Goal: Transaction & Acquisition: Purchase product/service

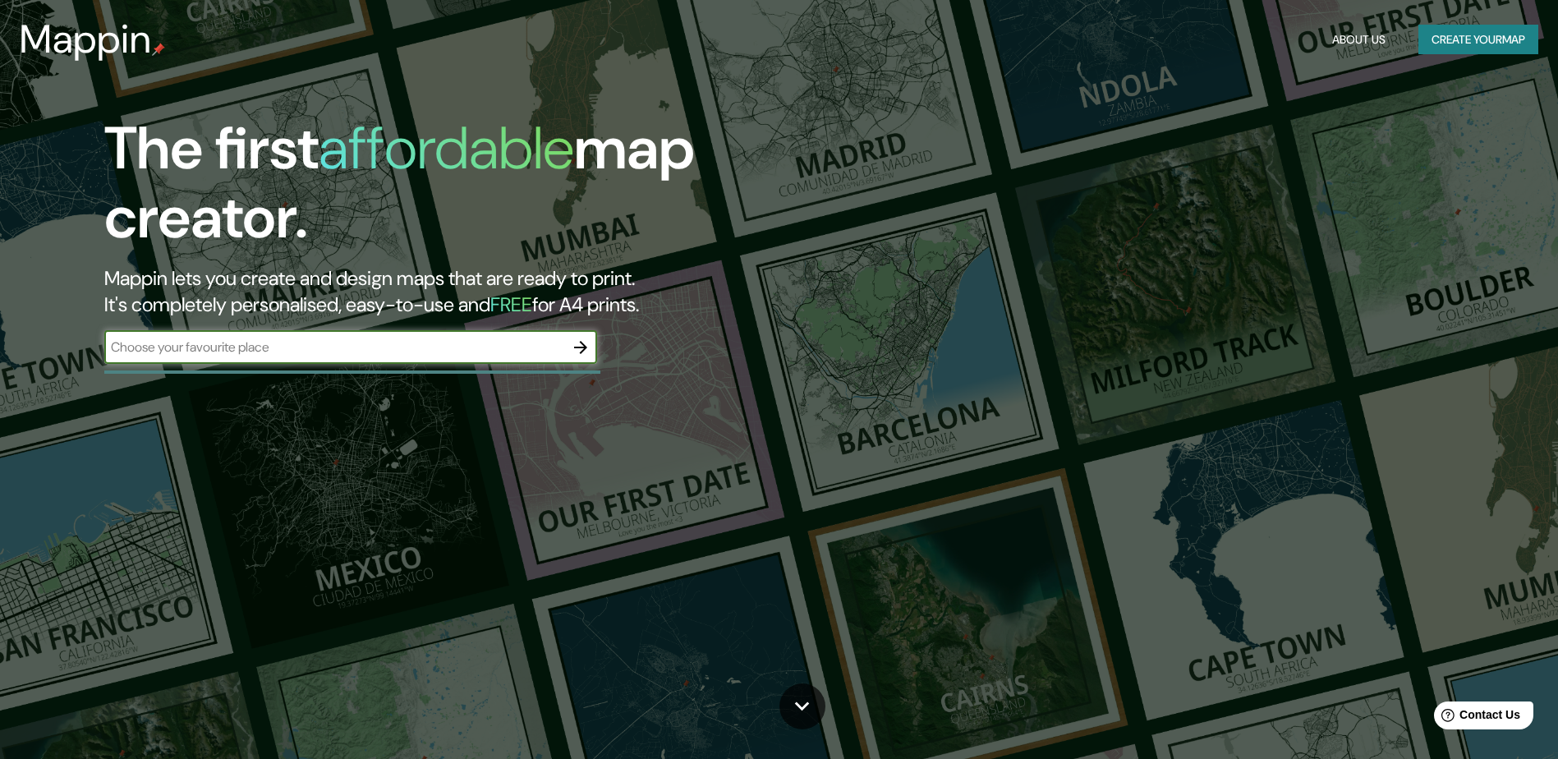
click at [473, 357] on input "text" at bounding box center [334, 347] width 460 height 19
type input "[GEOGRAPHIC_DATA]"
click at [587, 348] on icon "button" at bounding box center [581, 348] width 20 height 20
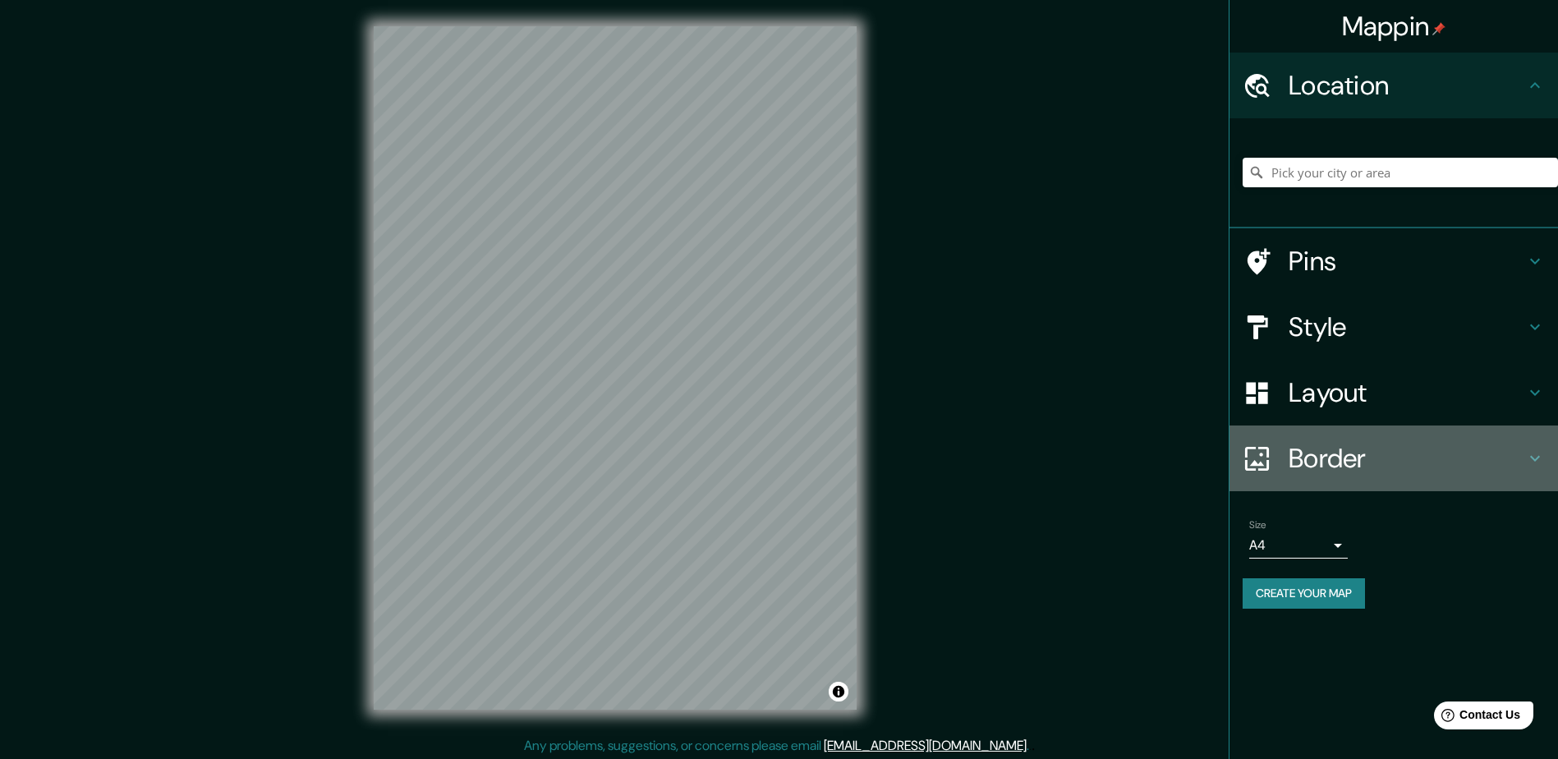
click at [1298, 451] on h4 "Border" at bounding box center [1407, 458] width 237 height 33
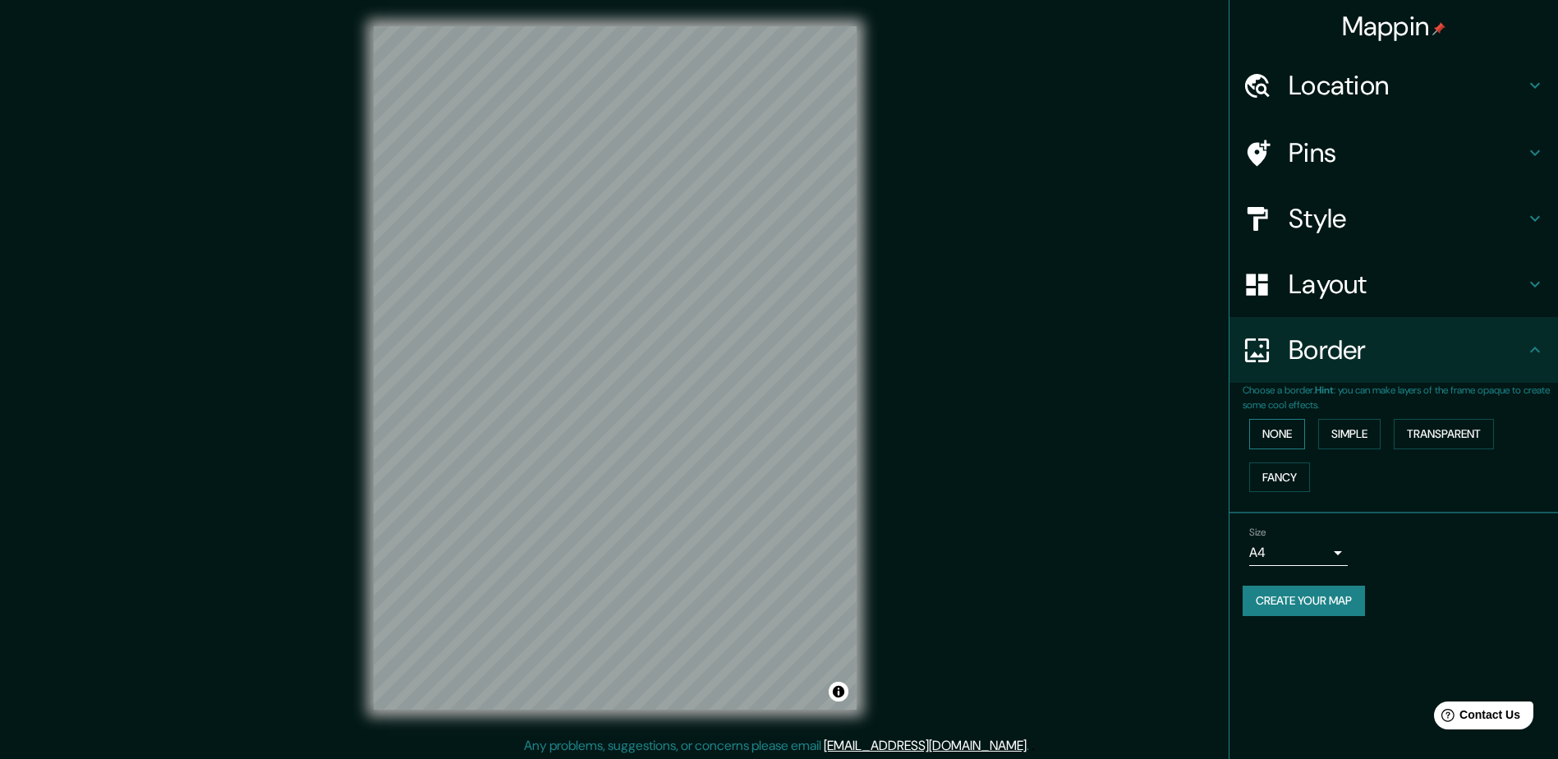
click at [1293, 439] on button "None" at bounding box center [1277, 434] width 56 height 30
click at [1332, 431] on button "Simple" at bounding box center [1349, 434] width 62 height 30
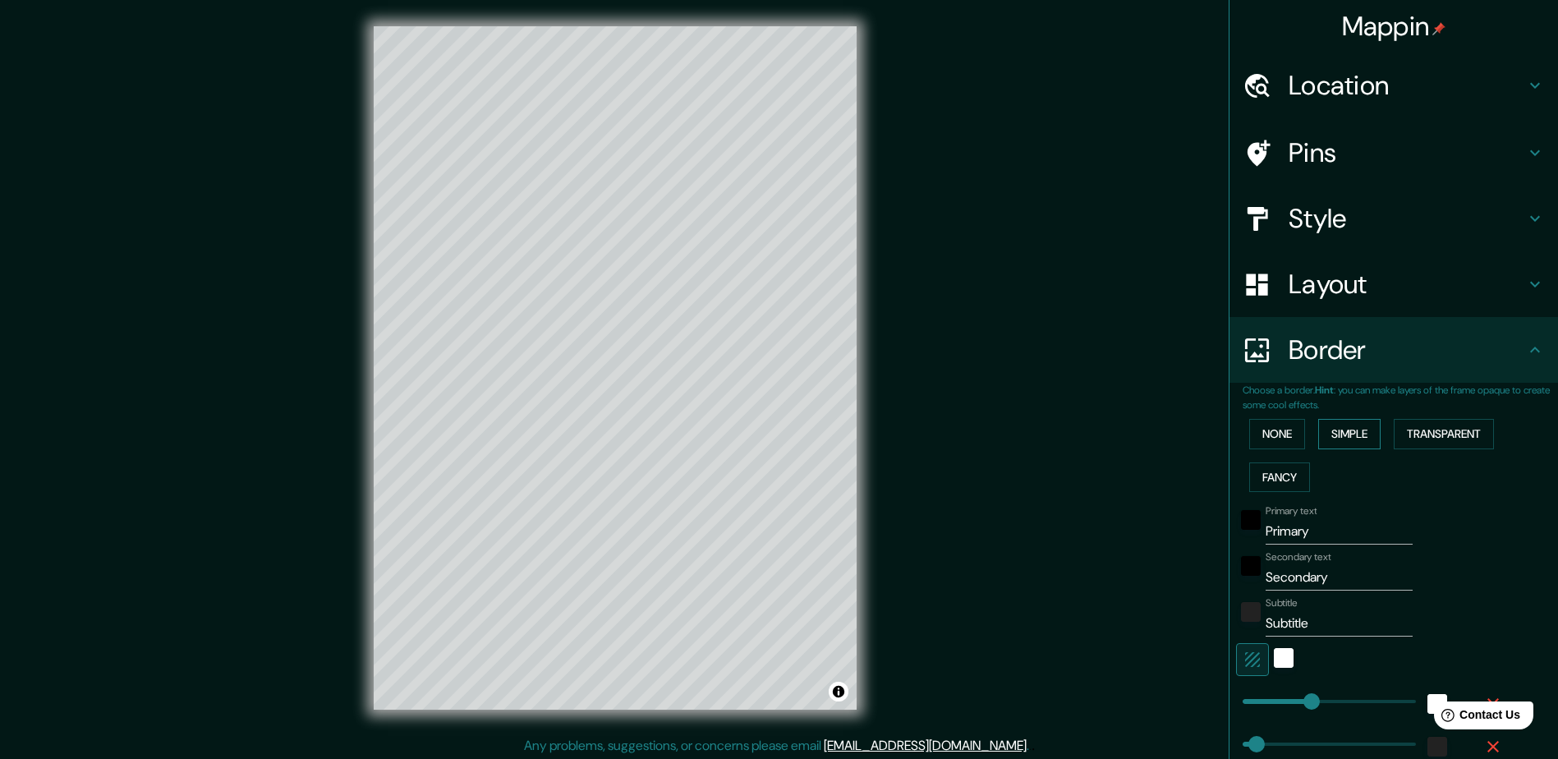
click at [1332, 431] on button "Simple" at bounding box center [1349, 434] width 62 height 30
type input "235"
type input "47"
click at [1268, 437] on button "None" at bounding box center [1277, 434] width 56 height 30
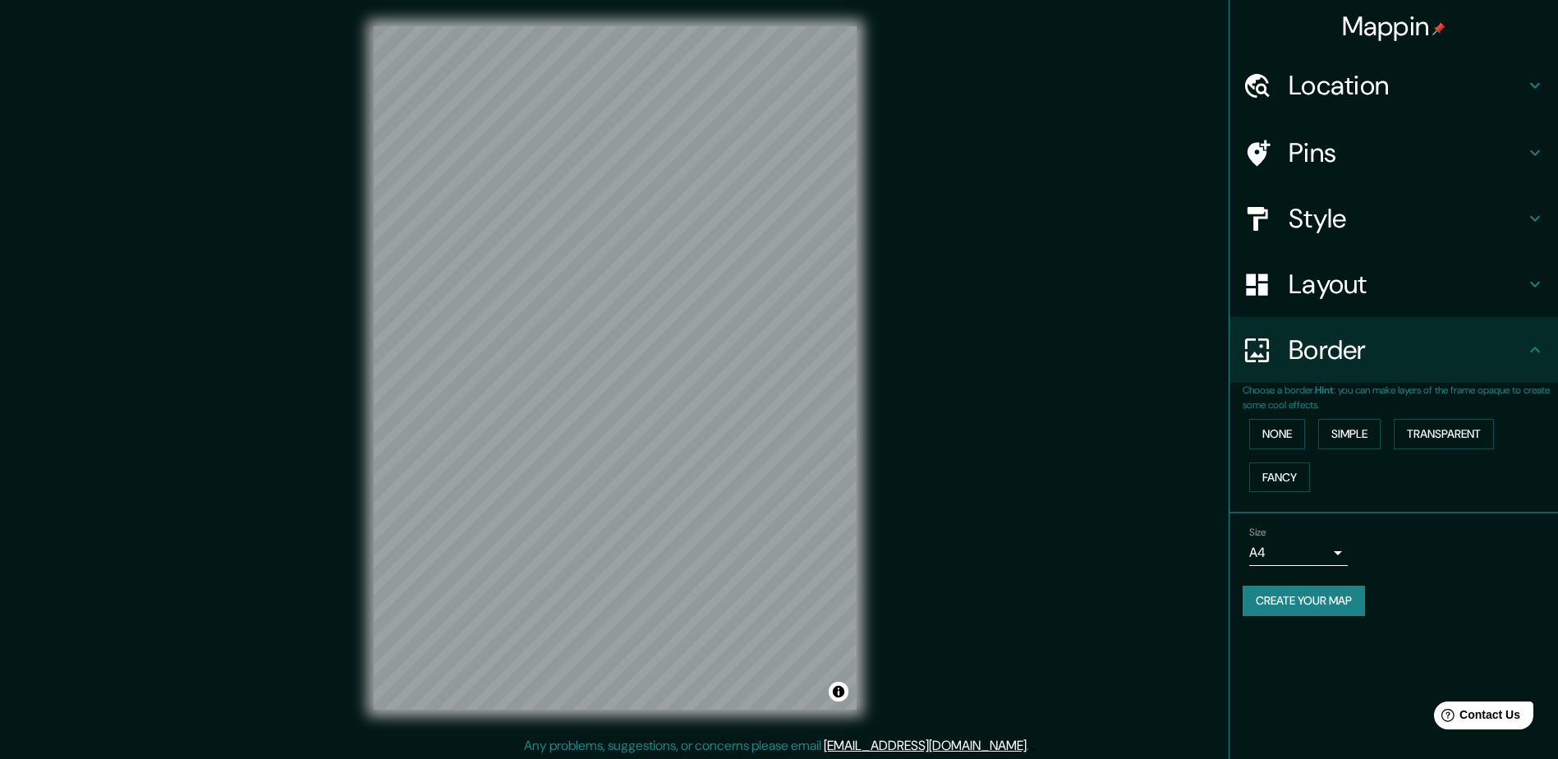
click at [1315, 288] on h4 "Layout" at bounding box center [1407, 284] width 237 height 33
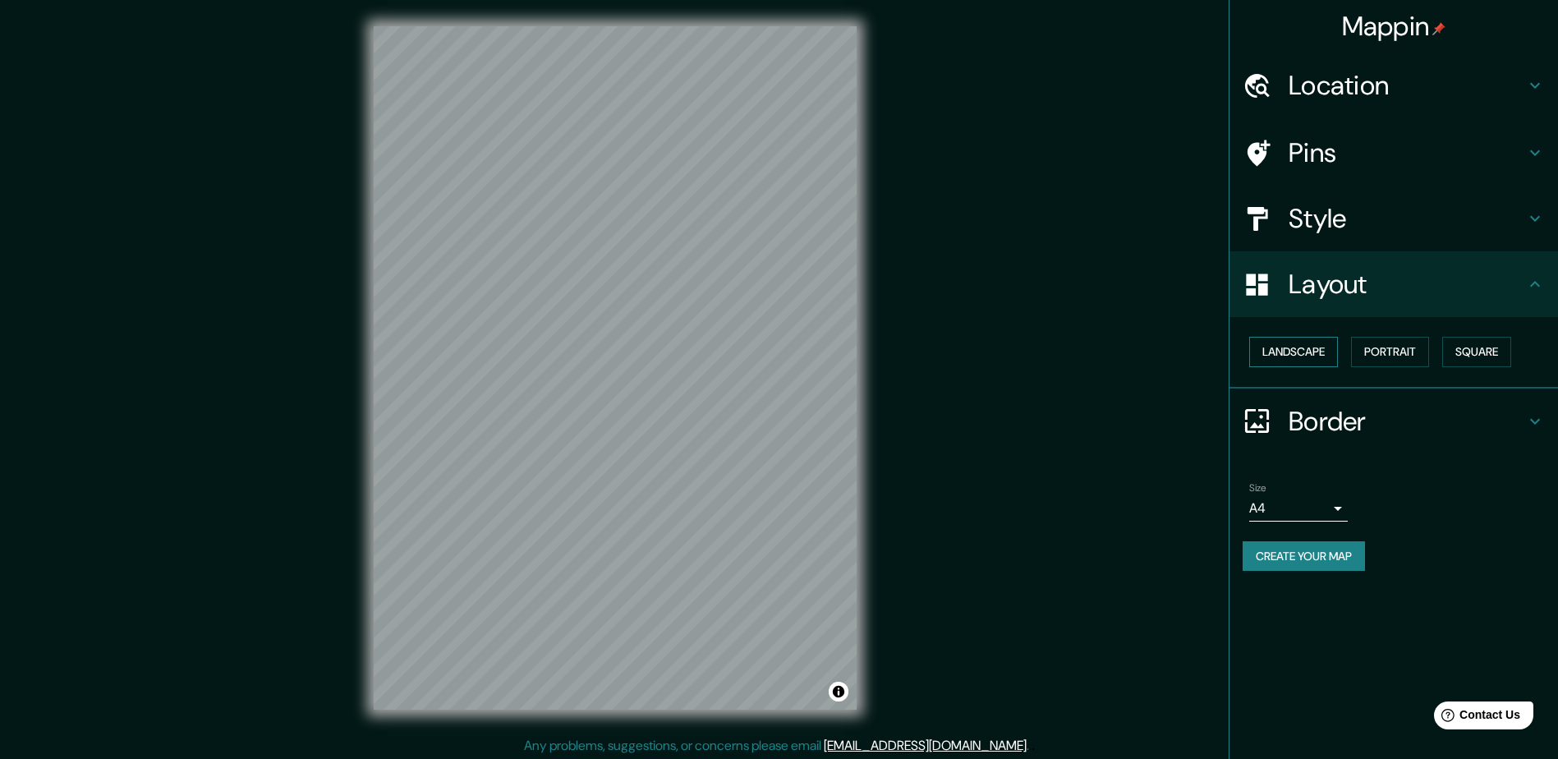
click at [1312, 352] on button "Landscape" at bounding box center [1293, 352] width 89 height 30
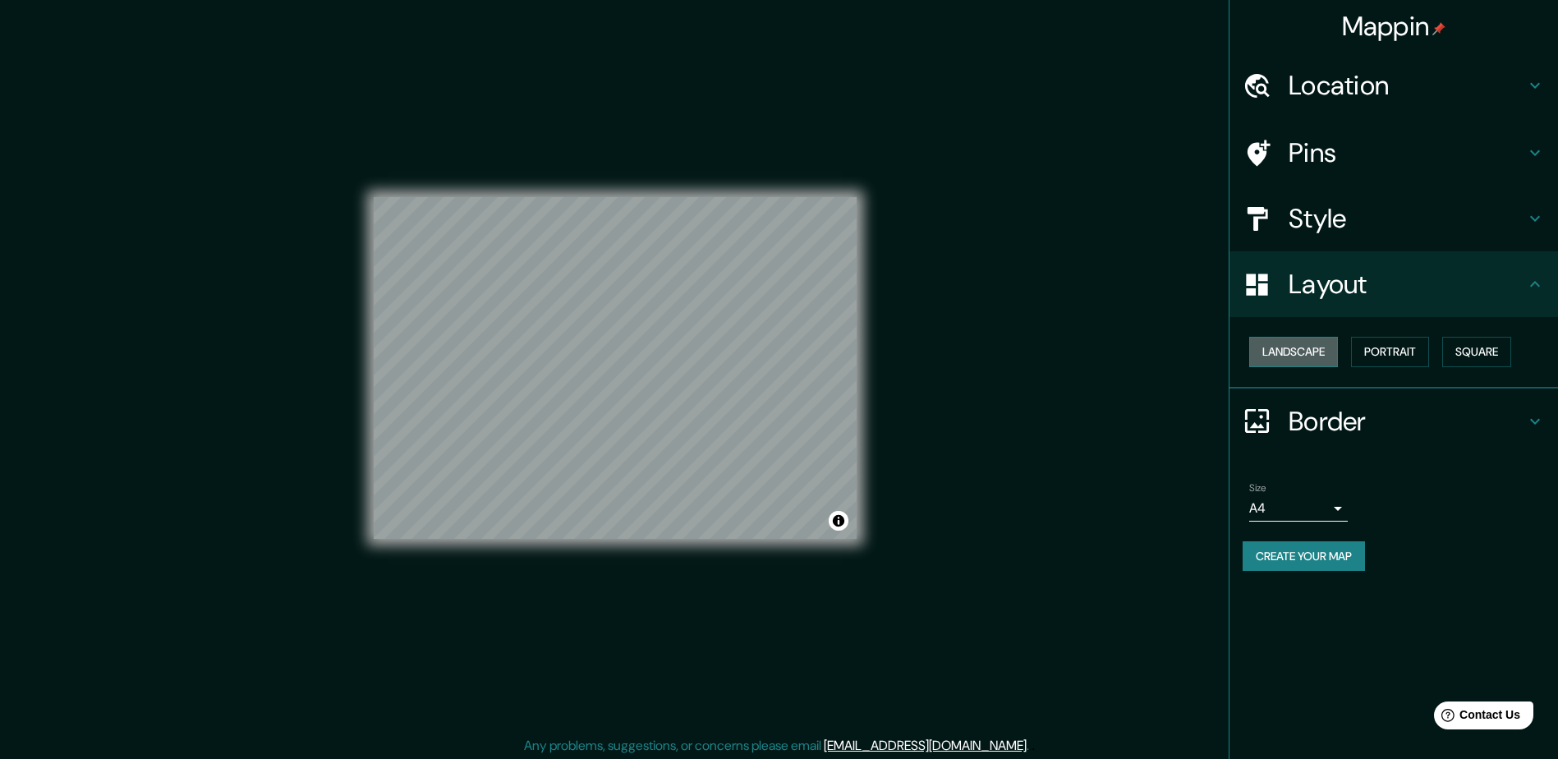
click at [1312, 352] on button "Landscape" at bounding box center [1293, 352] width 89 height 30
click at [1352, 347] on div "Landscape [GEOGRAPHIC_DATA]" at bounding box center [1400, 352] width 315 height 44
click at [1366, 347] on button "Portrait" at bounding box center [1390, 352] width 78 height 30
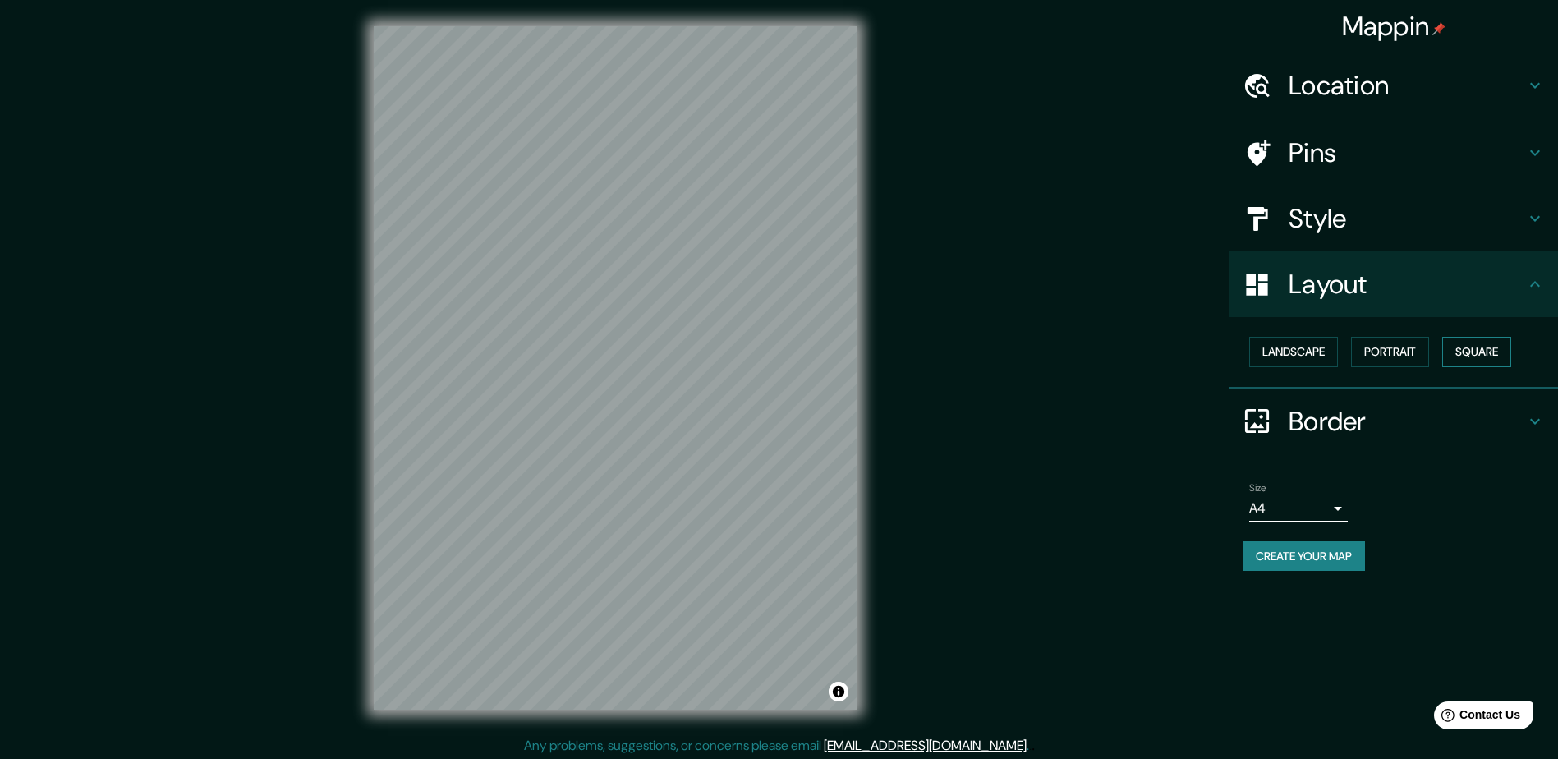
click at [1472, 339] on button "Square" at bounding box center [1476, 352] width 69 height 30
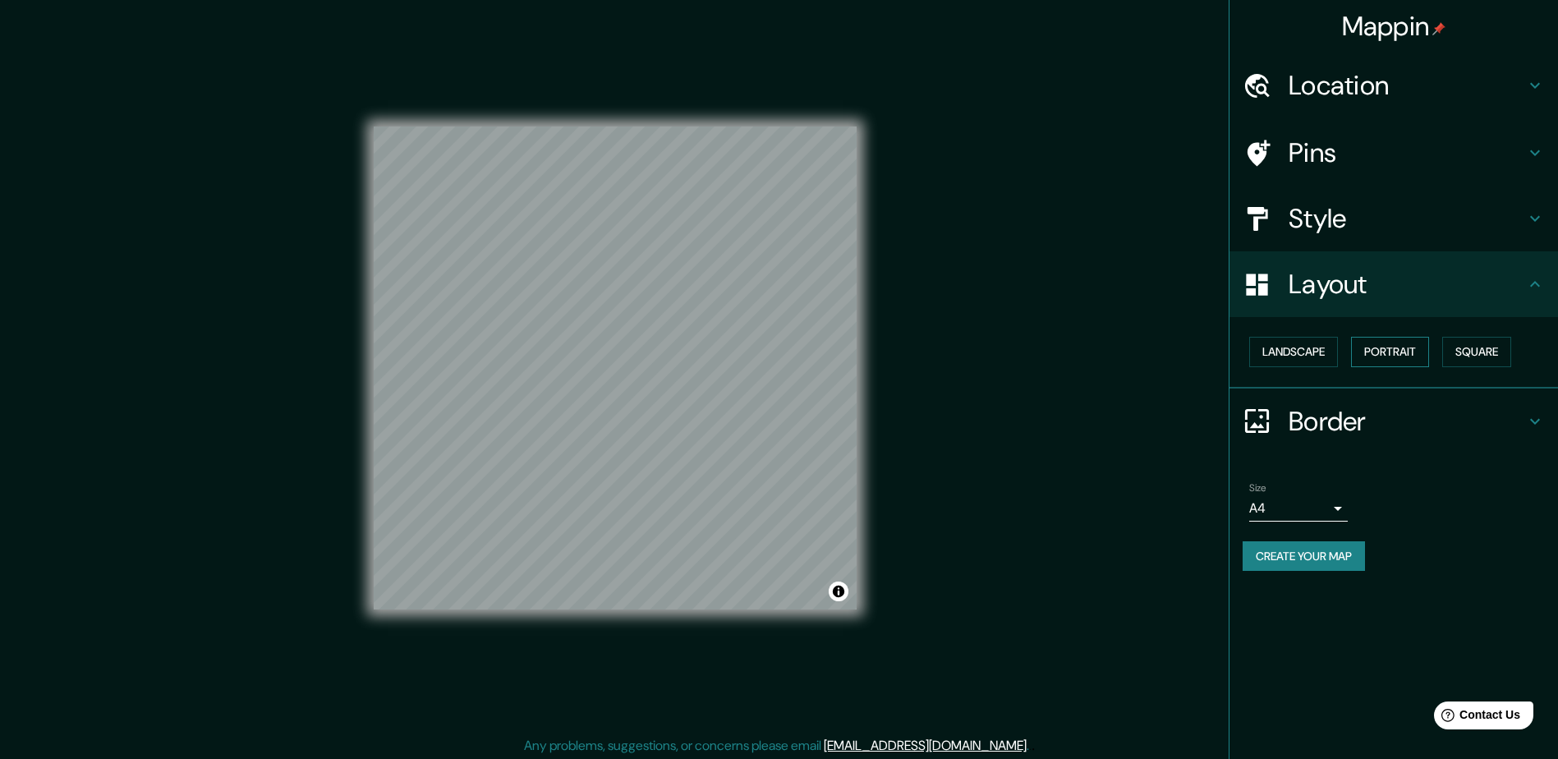
click at [1416, 346] on button "Portrait" at bounding box center [1390, 352] width 78 height 30
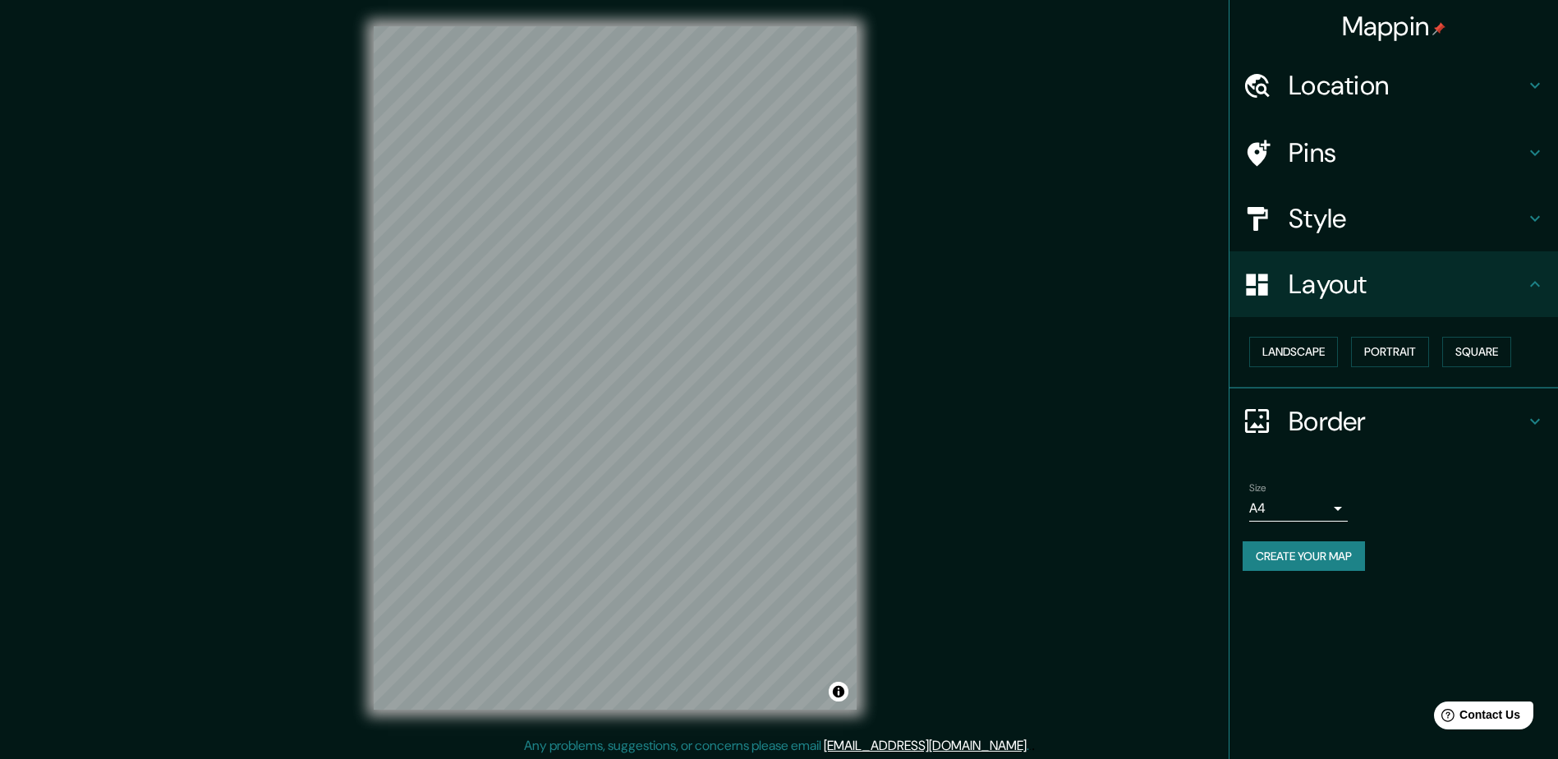
click at [1353, 225] on h4 "Style" at bounding box center [1407, 218] width 237 height 33
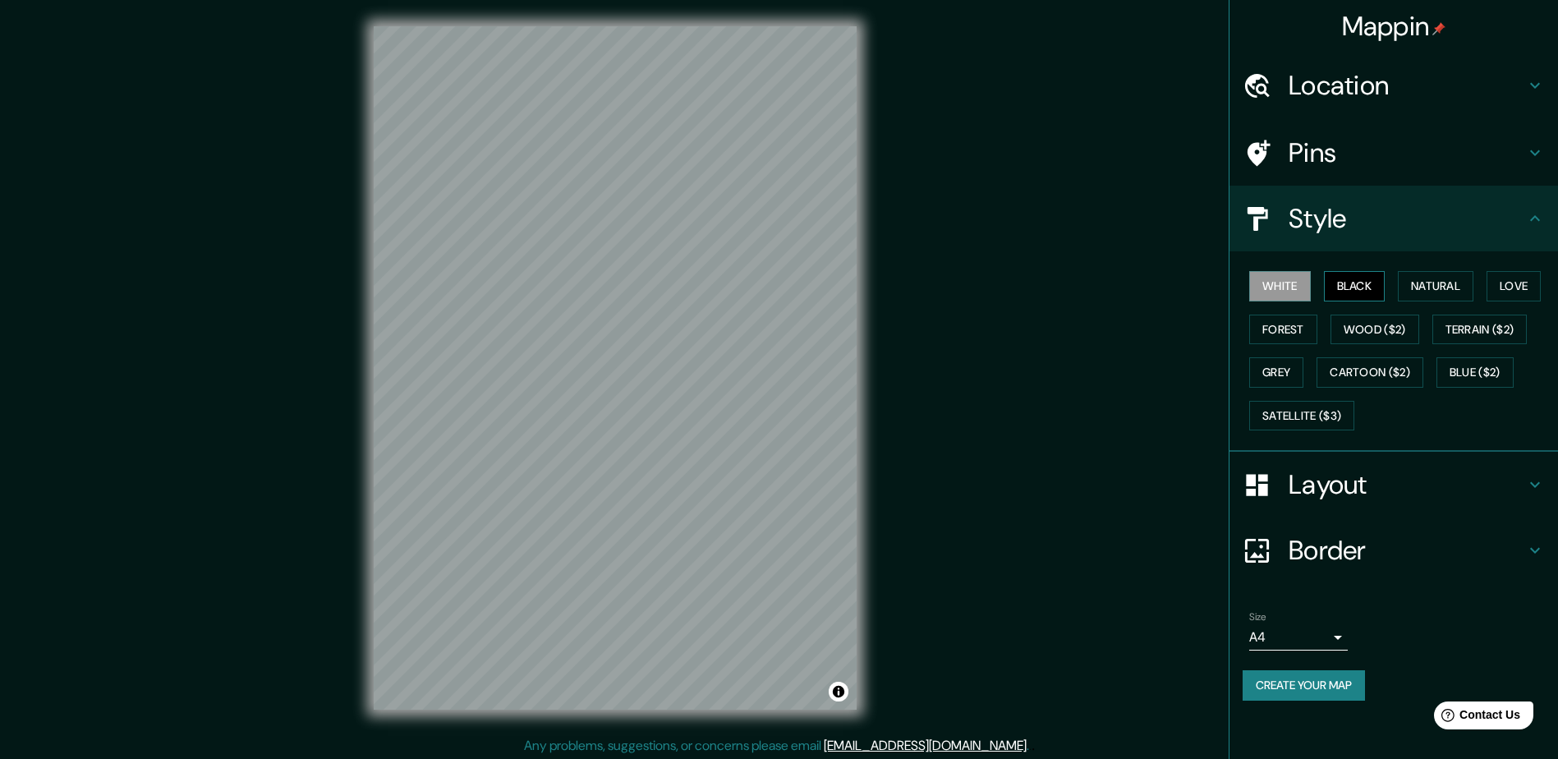
click at [1356, 283] on button "Black" at bounding box center [1355, 286] width 62 height 30
click at [1314, 288] on div "White Black Natural Love Forest Wood ($2) Terrain ($2) Grey Cartoon ($2) Blue (…" at bounding box center [1400, 351] width 315 height 173
click at [1280, 288] on button "White" at bounding box center [1280, 286] width 62 height 30
click at [1426, 288] on button "Natural" at bounding box center [1436, 286] width 76 height 30
click at [1503, 283] on button "Love" at bounding box center [1514, 286] width 54 height 30
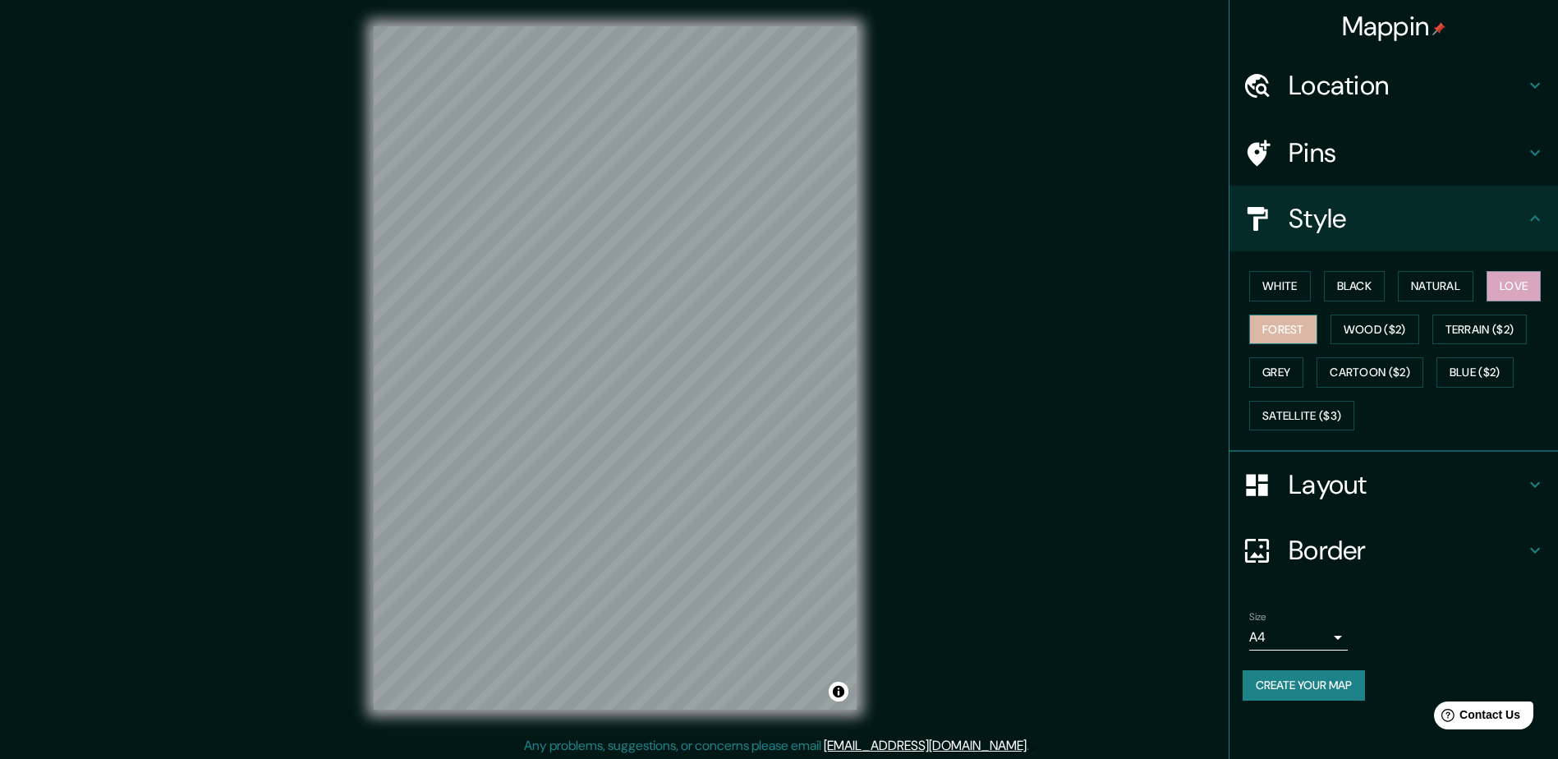
click at [1302, 327] on button "Forest" at bounding box center [1283, 330] width 68 height 30
click at [1369, 328] on button "Wood ($2)" at bounding box center [1375, 330] width 89 height 30
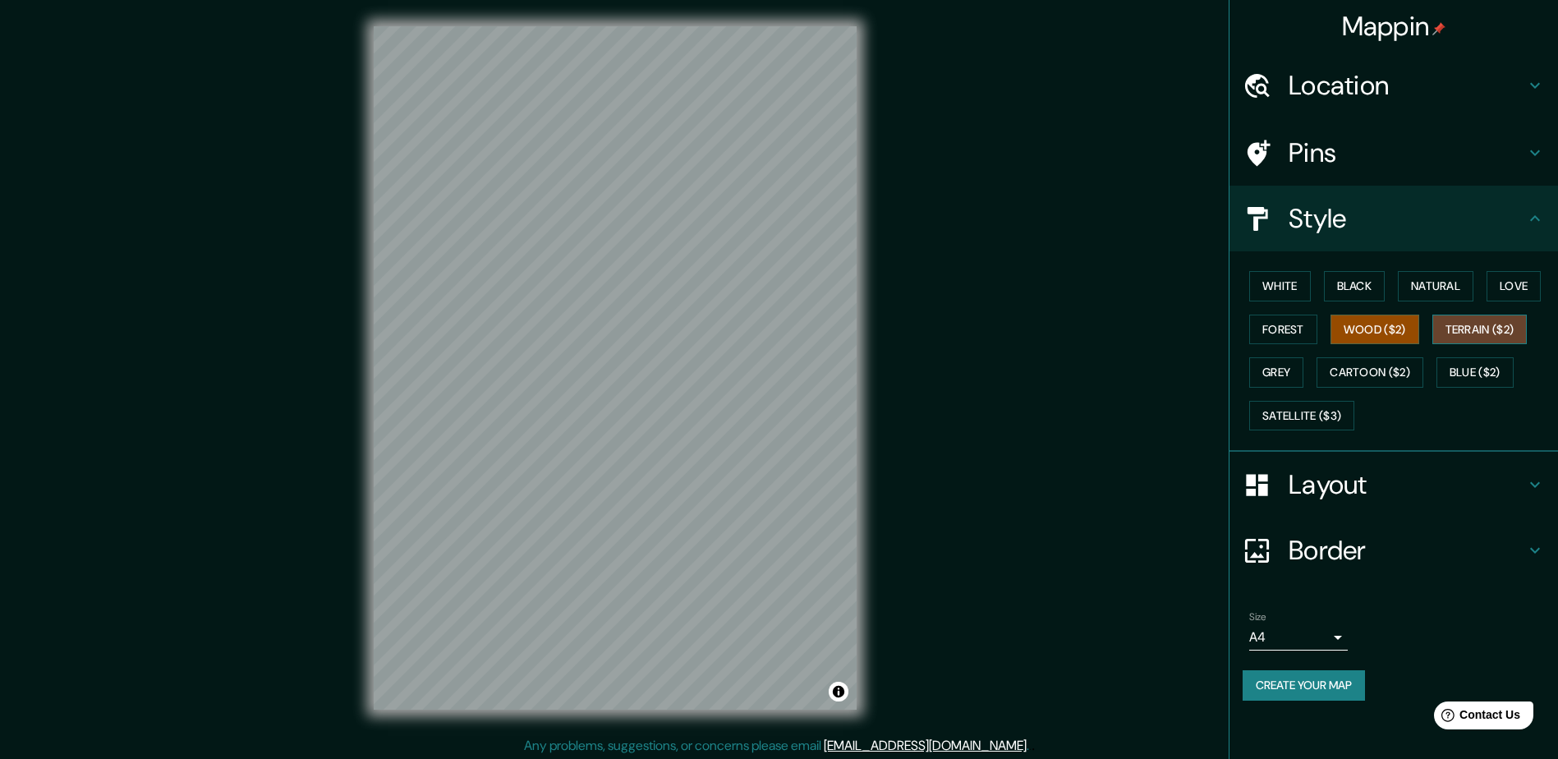
click at [1447, 319] on button "Terrain ($2)" at bounding box center [1480, 330] width 95 height 30
click at [1284, 366] on button "Grey" at bounding box center [1276, 372] width 54 height 30
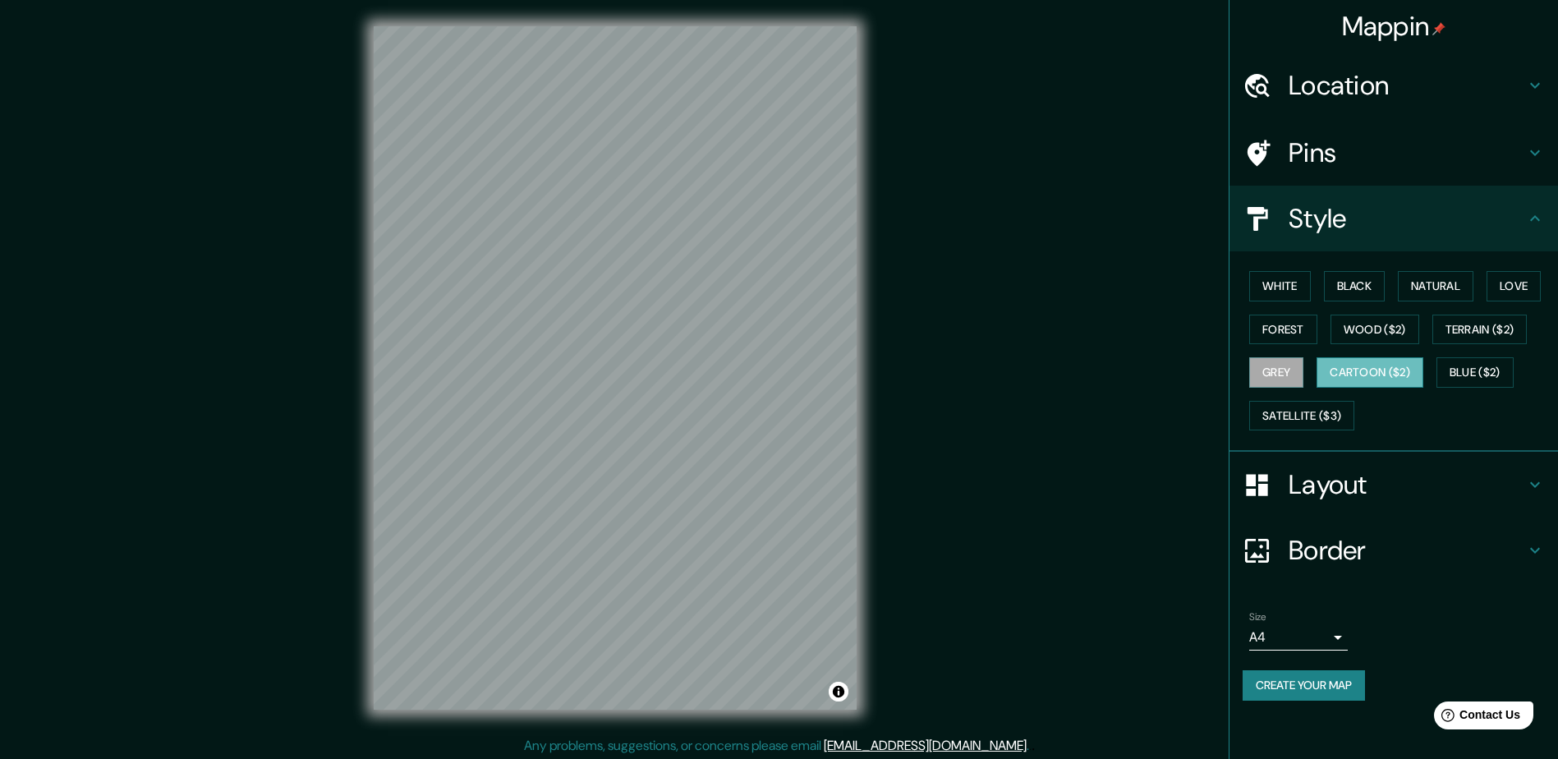
click at [1382, 367] on button "Cartoon ($2)" at bounding box center [1370, 372] width 107 height 30
click at [1458, 361] on button "Blue ($2)" at bounding box center [1475, 372] width 77 height 30
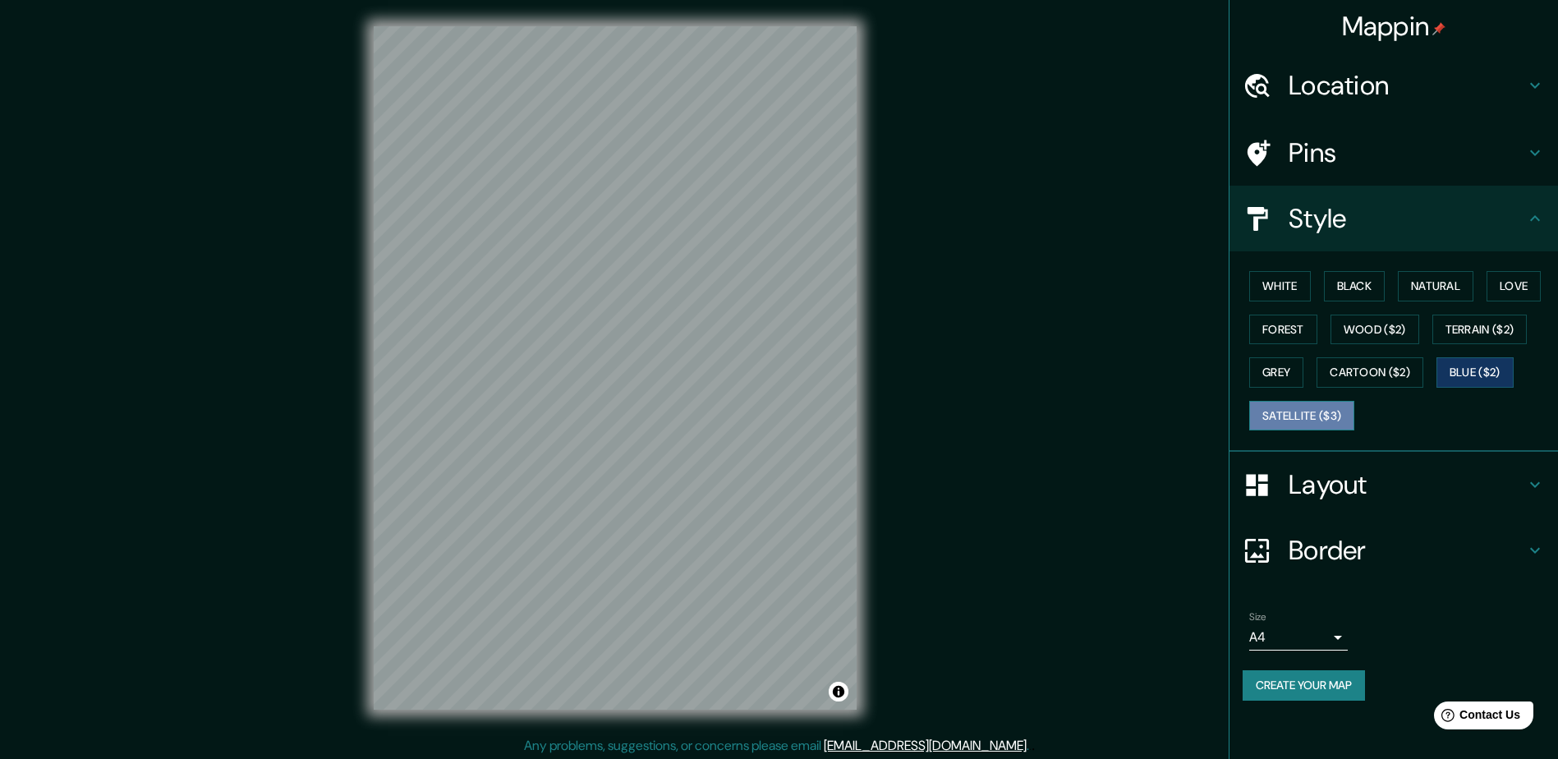
click at [1332, 405] on button "Satellite ($3)" at bounding box center [1301, 416] width 105 height 30
click at [1471, 384] on button "Blue ($2)" at bounding box center [1475, 372] width 77 height 30
click at [1522, 292] on button "Love" at bounding box center [1514, 286] width 54 height 30
click at [1525, 293] on button "Love" at bounding box center [1514, 286] width 54 height 30
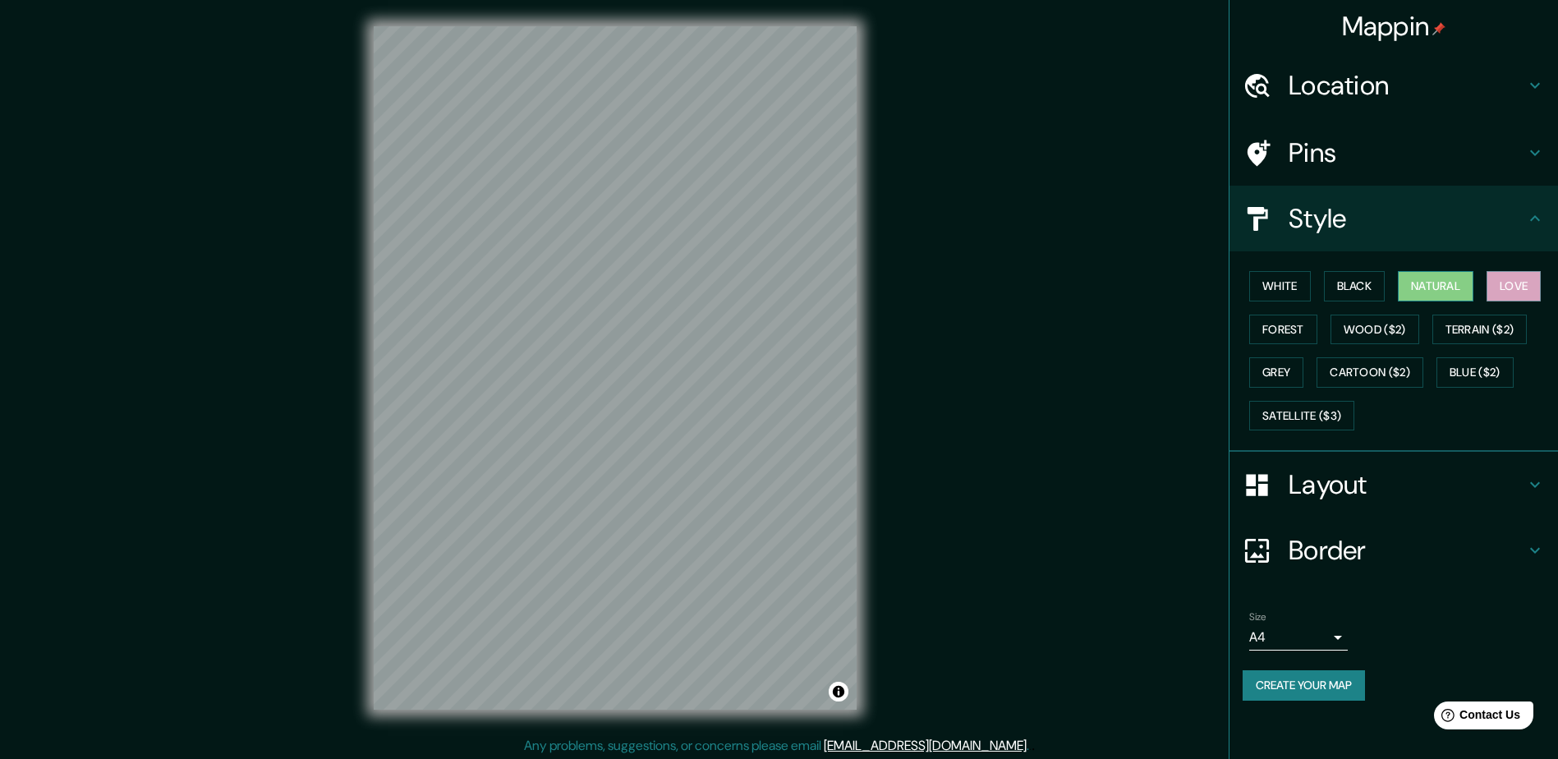
click at [1474, 292] on button "Natural" at bounding box center [1436, 286] width 76 height 30
click at [1370, 286] on button "Black" at bounding box center [1355, 286] width 62 height 30
click at [1279, 285] on button "White" at bounding box center [1280, 286] width 62 height 30
click at [1353, 159] on h4 "Pins" at bounding box center [1407, 152] width 237 height 33
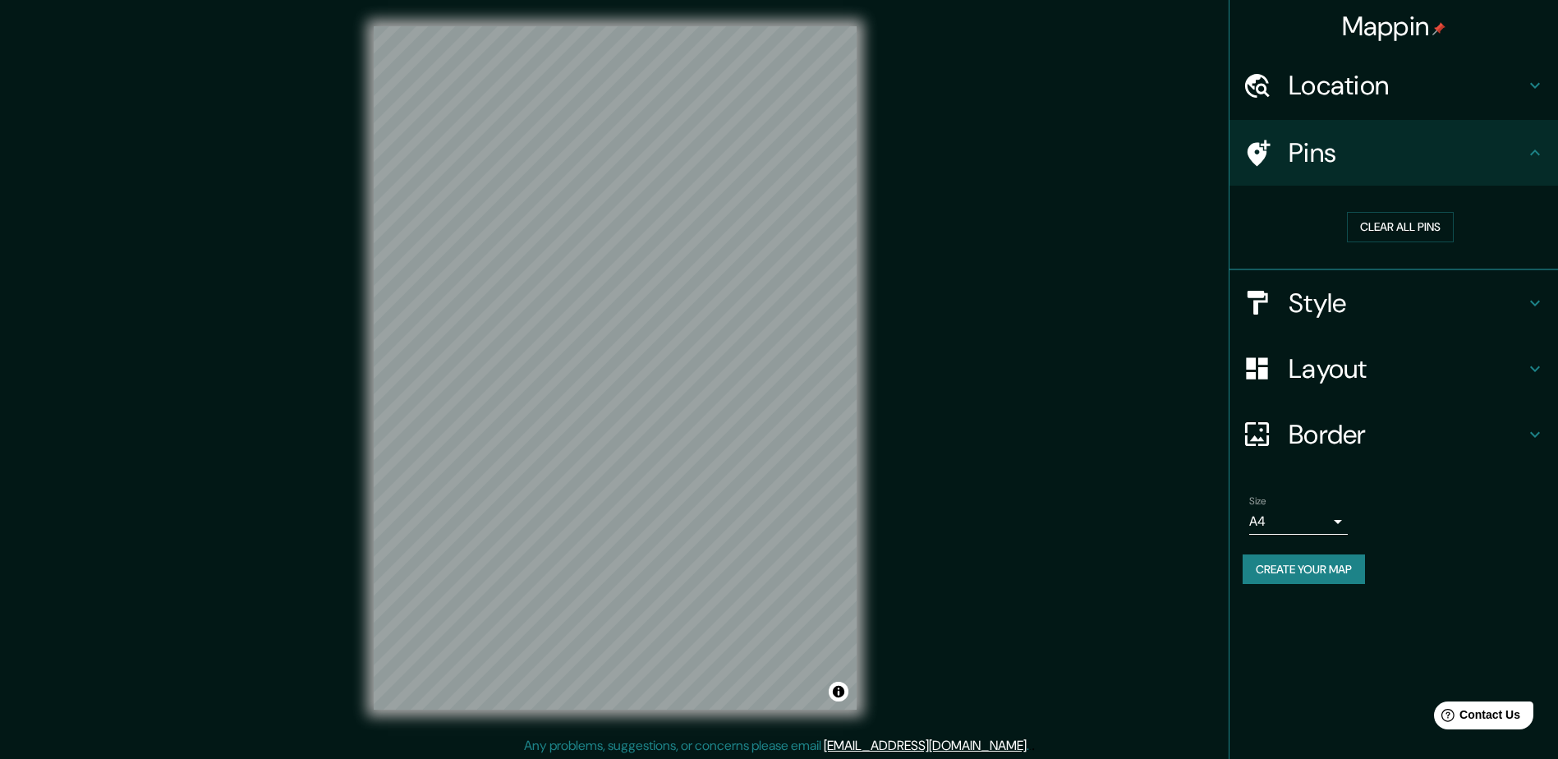
click at [1355, 104] on div "Location" at bounding box center [1394, 86] width 329 height 66
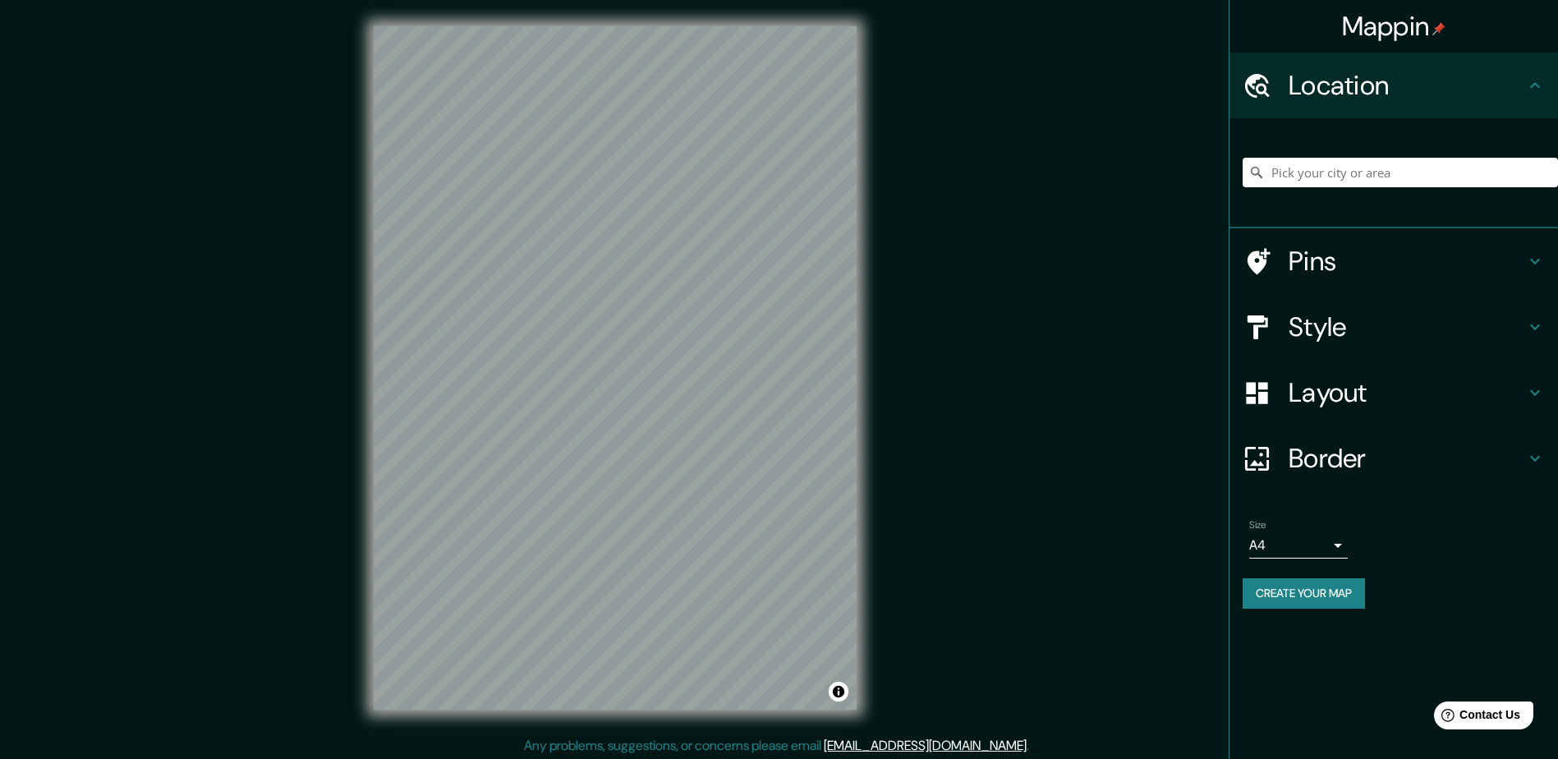
click at [1325, 337] on h4 "Style" at bounding box center [1407, 327] width 237 height 33
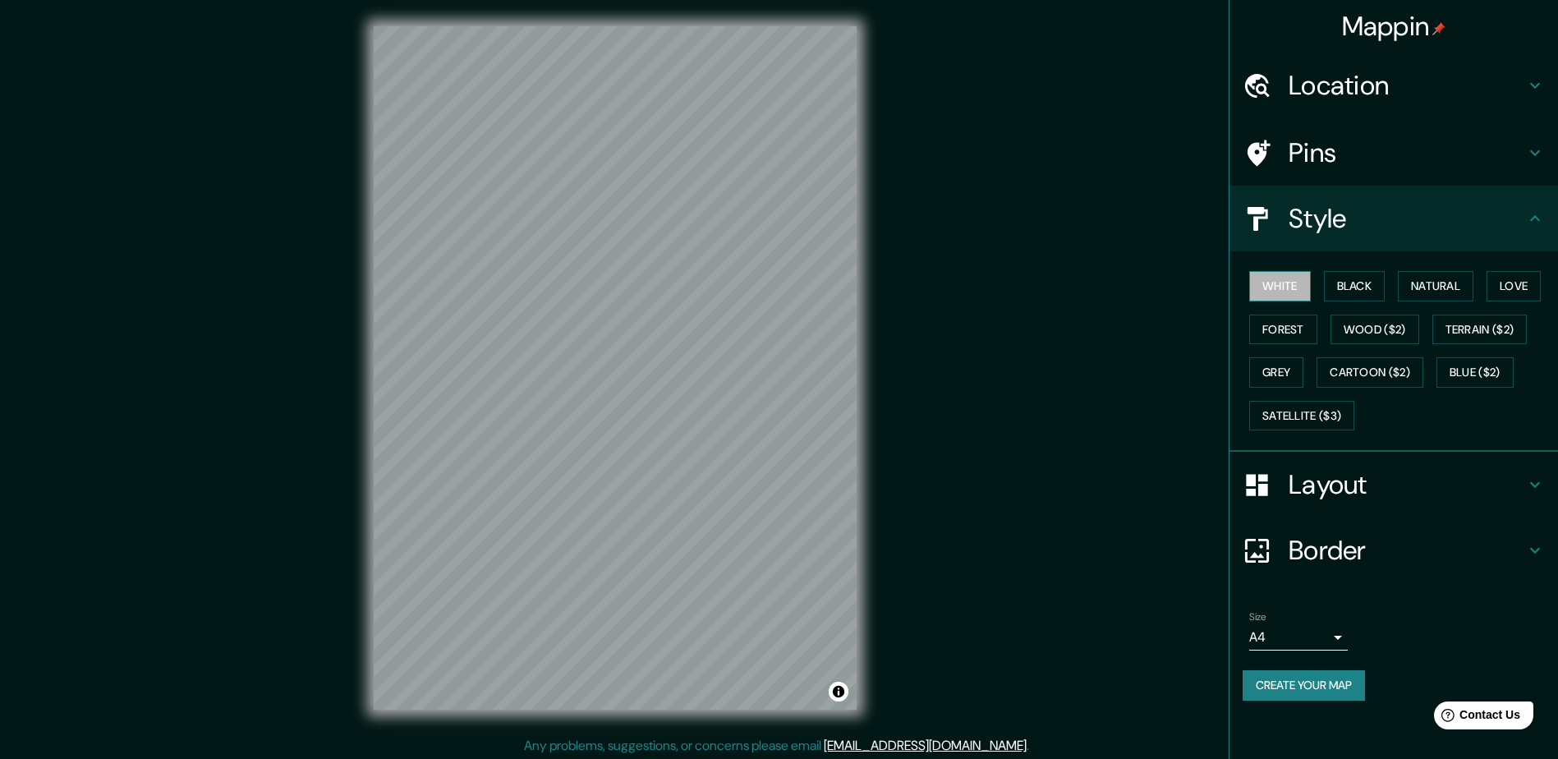
click at [1286, 291] on button "White" at bounding box center [1280, 286] width 62 height 30
drag, startPoint x: 1286, startPoint y: 291, endPoint x: 1372, endPoint y: 652, distance: 371.4
click at [1377, 654] on div "Size A4 single" at bounding box center [1394, 631] width 302 height 53
click at [1327, 549] on h4 "Border" at bounding box center [1407, 550] width 237 height 33
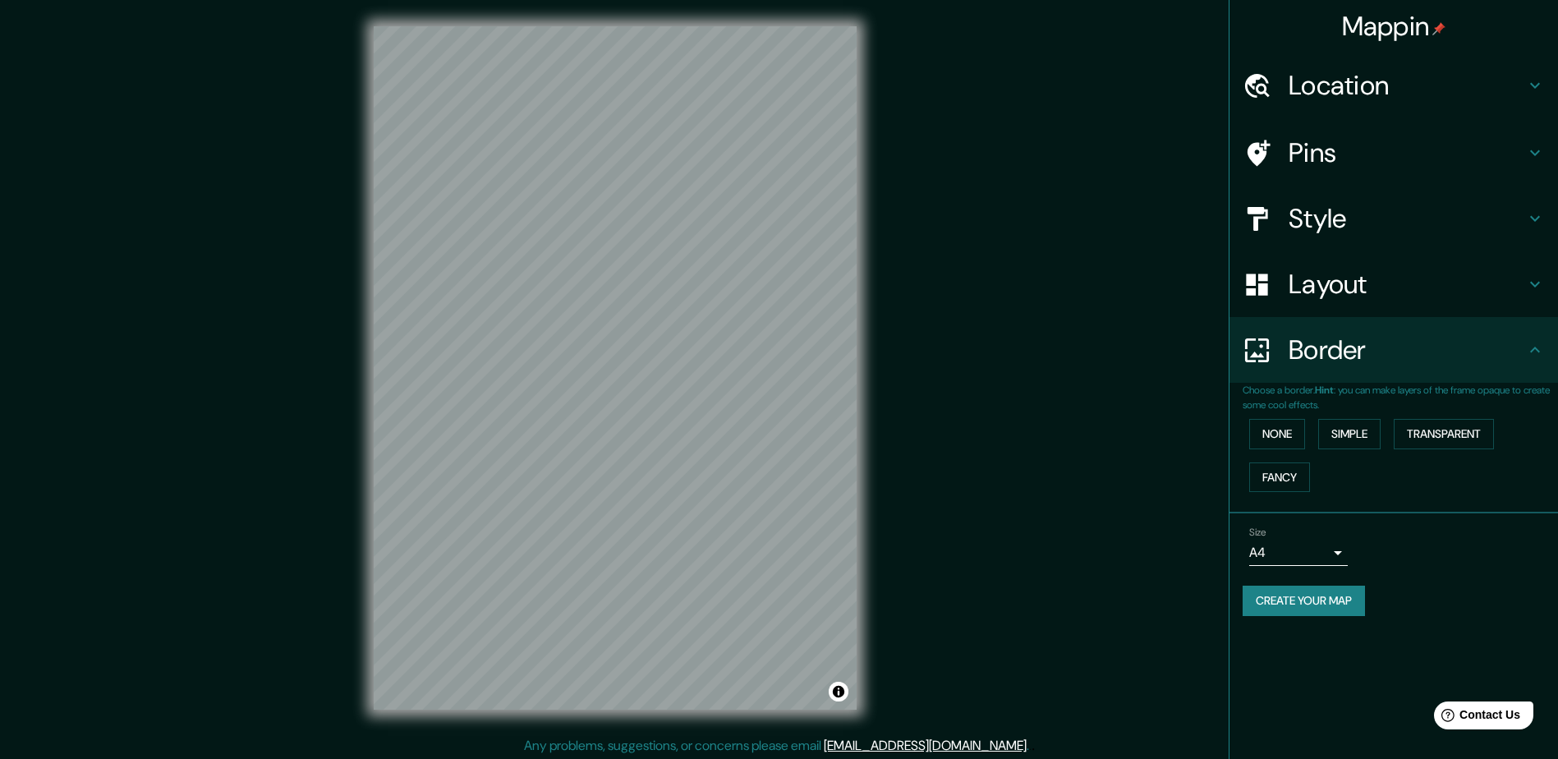
click at [1350, 297] on h4 "Layout" at bounding box center [1407, 284] width 237 height 33
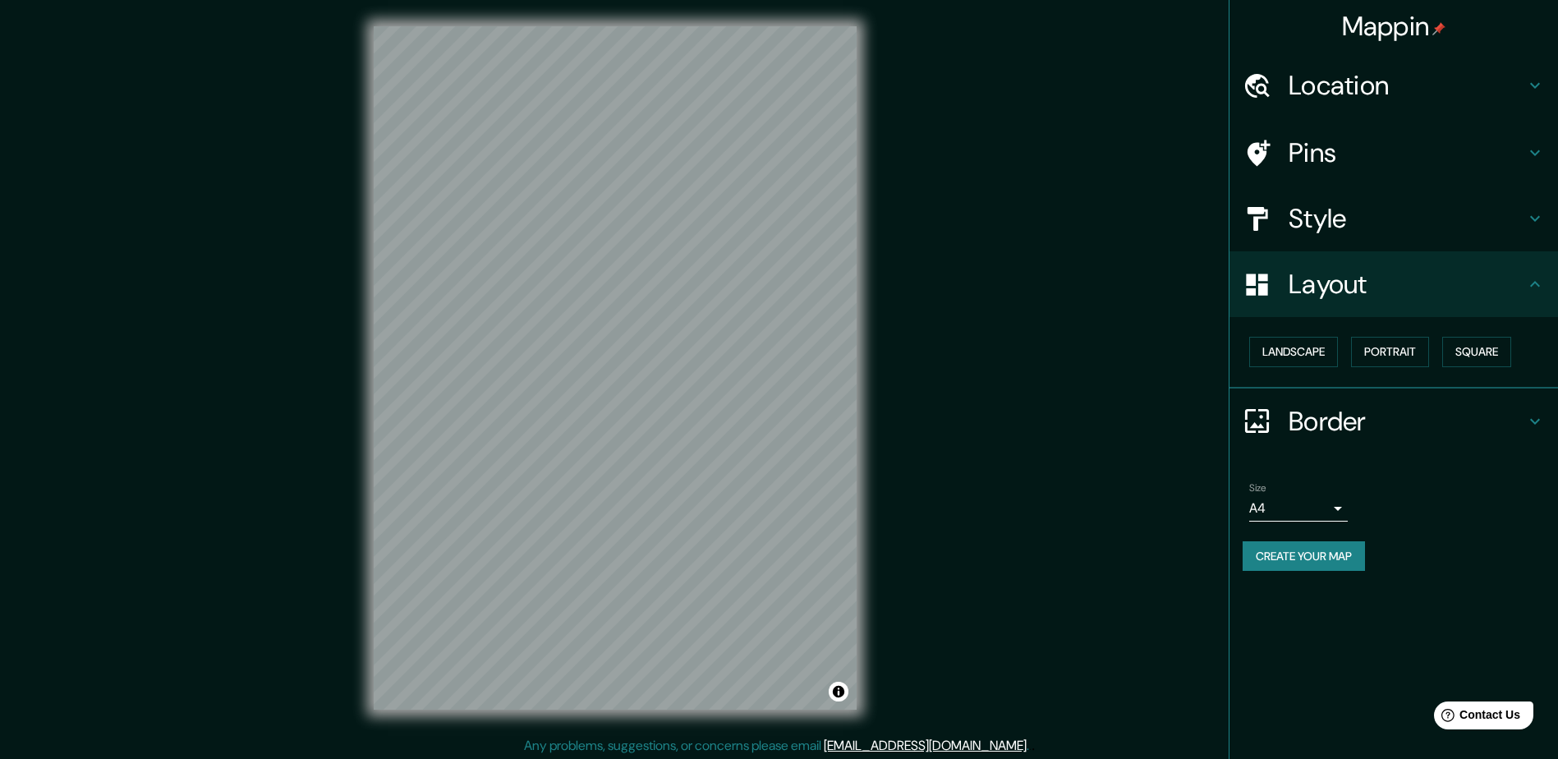
click at [1320, 214] on h4 "Style" at bounding box center [1407, 218] width 237 height 33
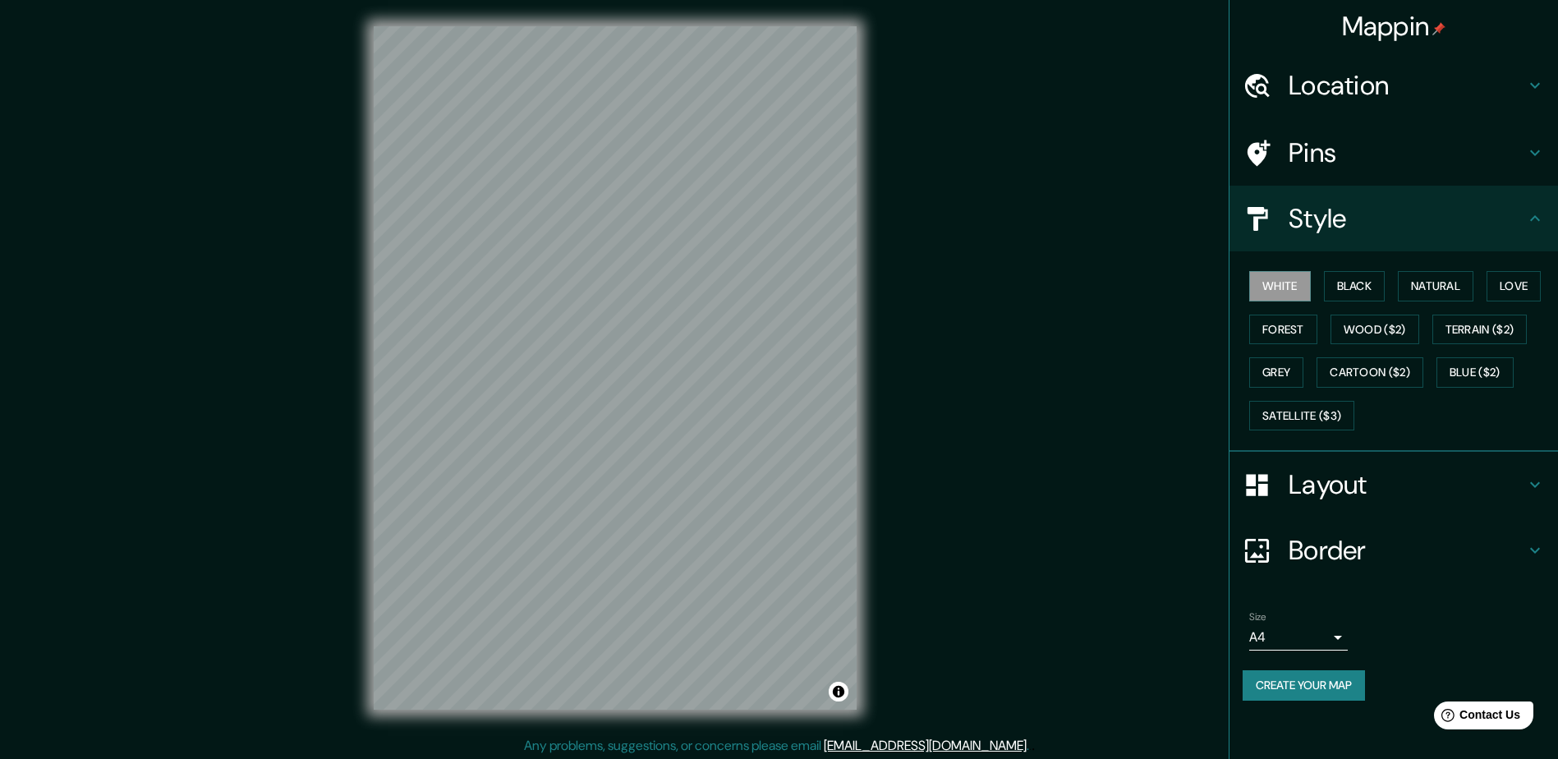
click at [991, 401] on div "Mappin Location Pins Style White Black Natural Love Forest Wood ($2) Terrain ($…" at bounding box center [779, 381] width 1558 height 762
drag, startPoint x: 711, startPoint y: 490, endPoint x: 734, endPoint y: 421, distance: 71.7
click at [734, 421] on div at bounding box center [733, 419] width 13 height 13
drag, startPoint x: 931, startPoint y: 295, endPoint x: 929, endPoint y: 320, distance: 25.5
click at [929, 320] on div "Mappin Location Pins Style White Black Natural Love Forest Wood ($2) Terrain ($…" at bounding box center [779, 381] width 1558 height 762
